Goal: Task Accomplishment & Management: Use online tool/utility

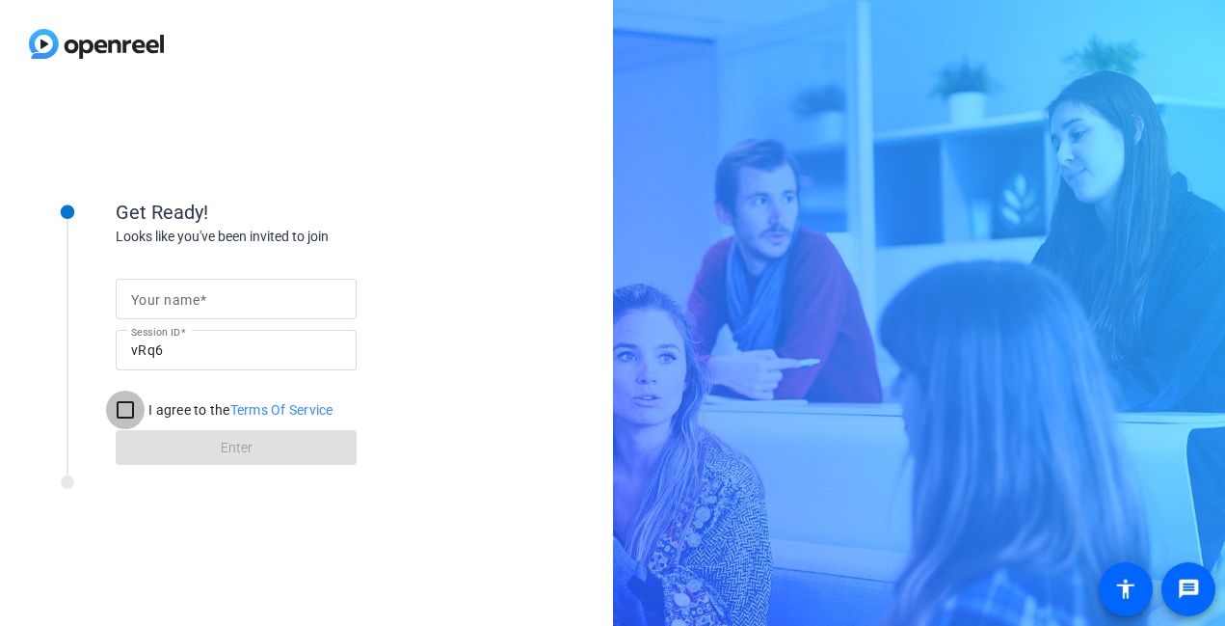
click at [124, 411] on input "I agree to the Terms Of Service" at bounding box center [125, 409] width 39 height 39
checkbox input "true"
click at [204, 451] on form "Your name Session ID vRq6 I agree to the Terms Of Service Enter" at bounding box center [236, 366] width 241 height 197
click at [201, 306] on span at bounding box center [203, 299] width 7 height 15
click at [201, 306] on input "Your name" at bounding box center [236, 298] width 210 height 23
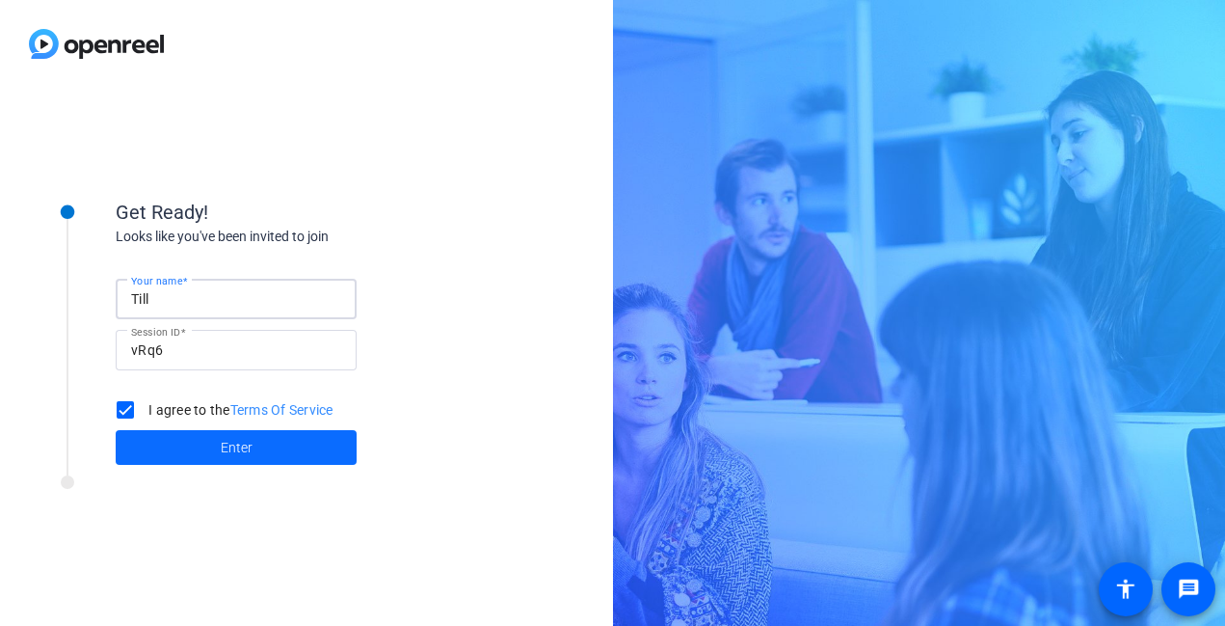
type input "Till"
click at [186, 449] on span at bounding box center [236, 447] width 241 height 46
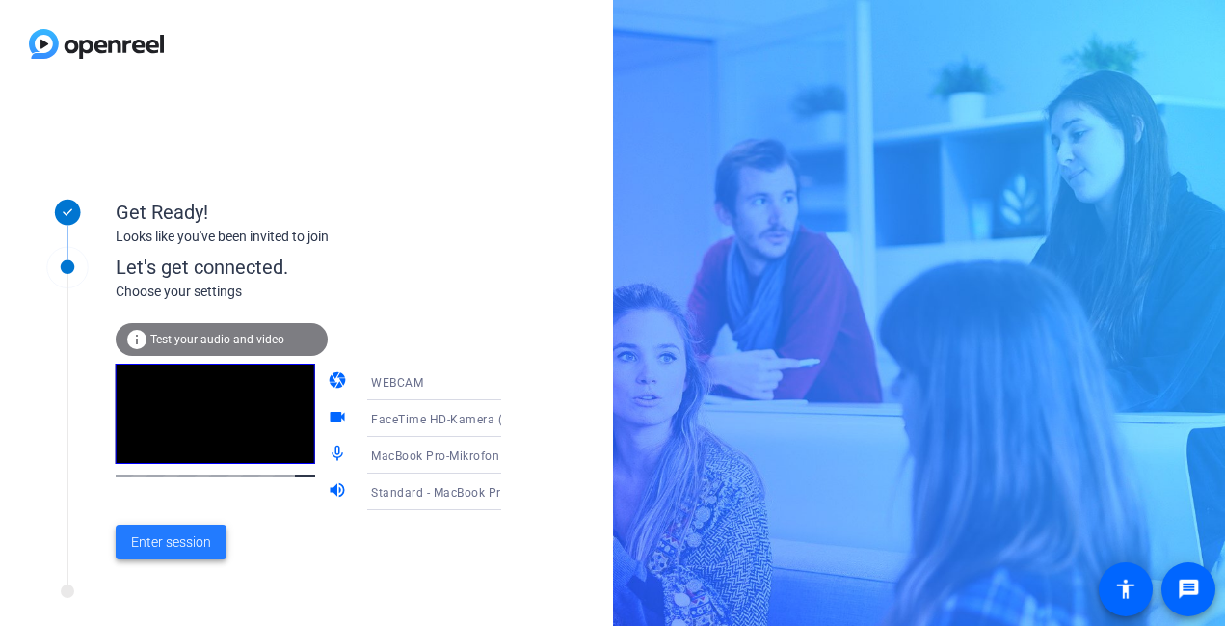
click at [182, 543] on span "Enter session" at bounding box center [171, 542] width 80 height 20
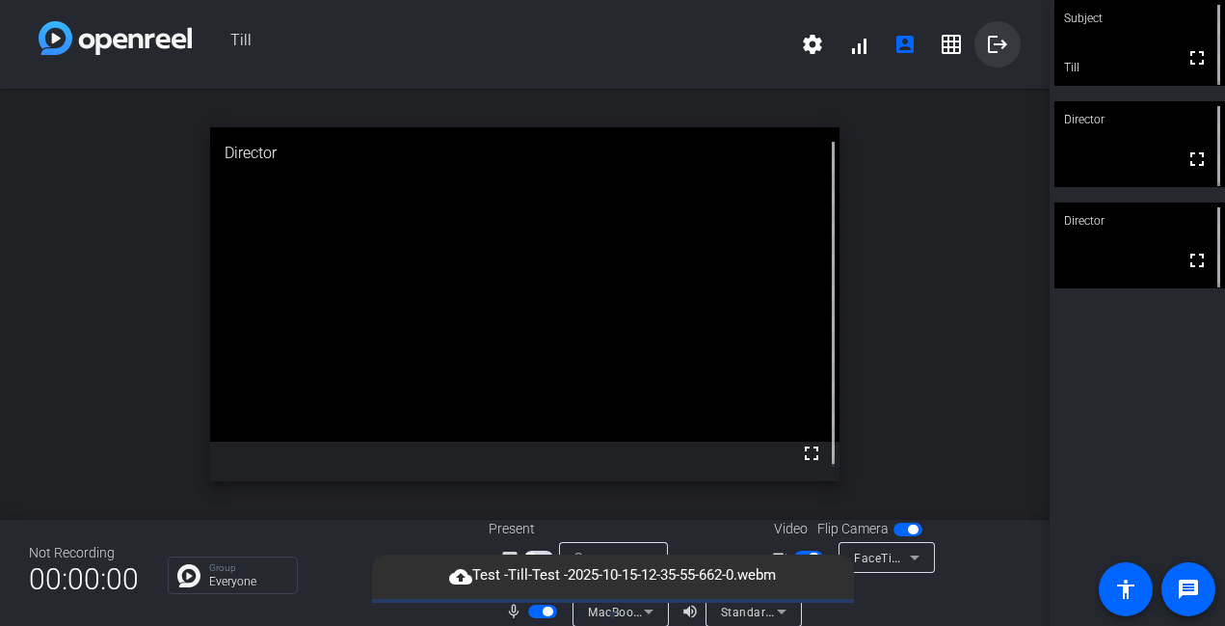
click at [989, 45] on mat-icon "logout" at bounding box center [997, 44] width 23 height 23
click at [987, 40] on mat-icon "logout" at bounding box center [997, 44] width 23 height 23
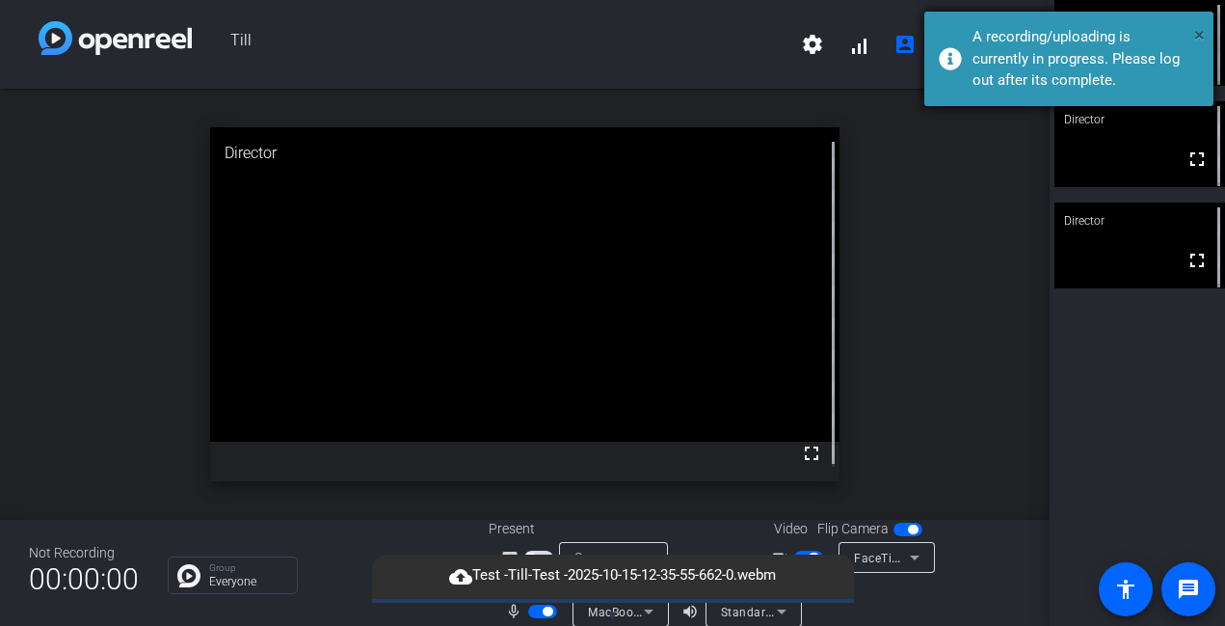
click at [1204, 35] on span "×" at bounding box center [1199, 34] width 11 height 23
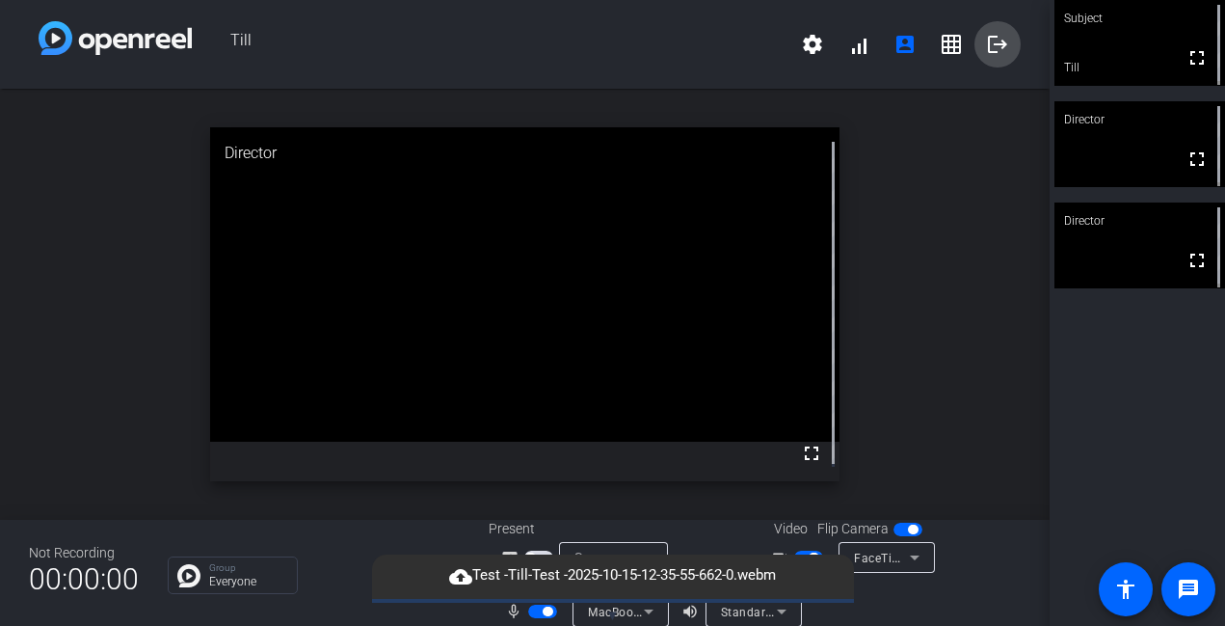
click at [995, 55] on mat-icon "logout" at bounding box center [997, 44] width 23 height 23
